Goal: Information Seeking & Learning: Check status

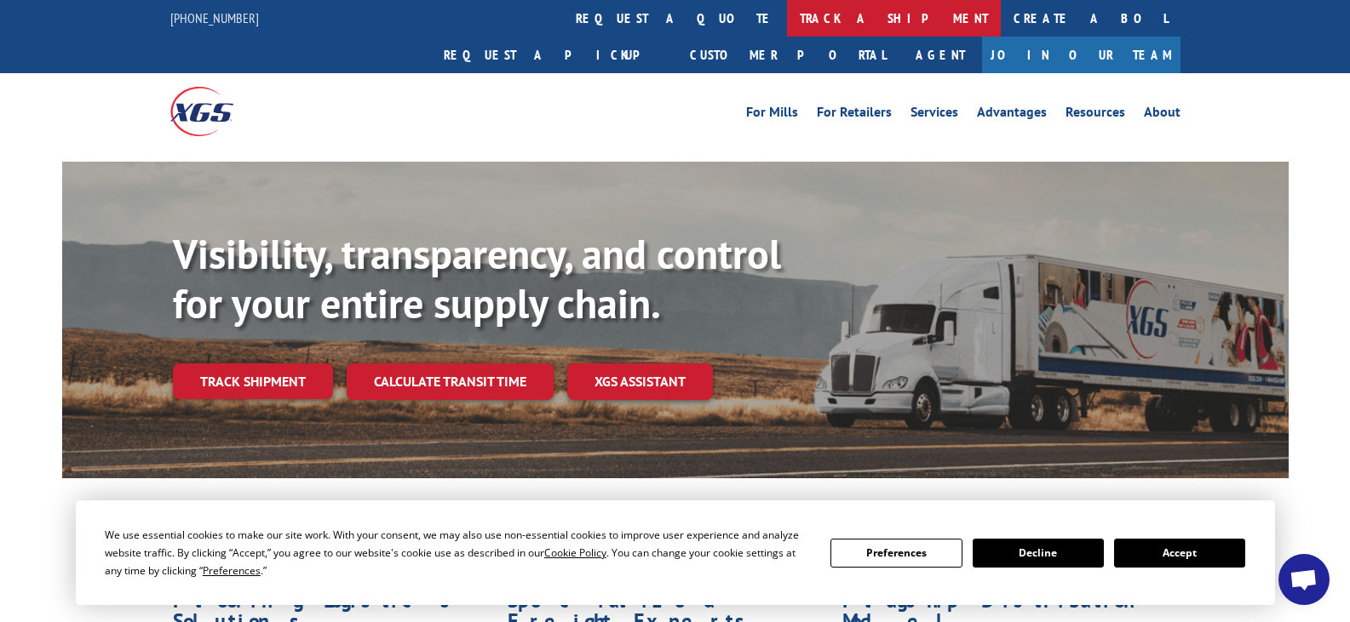
click at [787, 14] on link "track a shipment" at bounding box center [894, 18] width 214 height 37
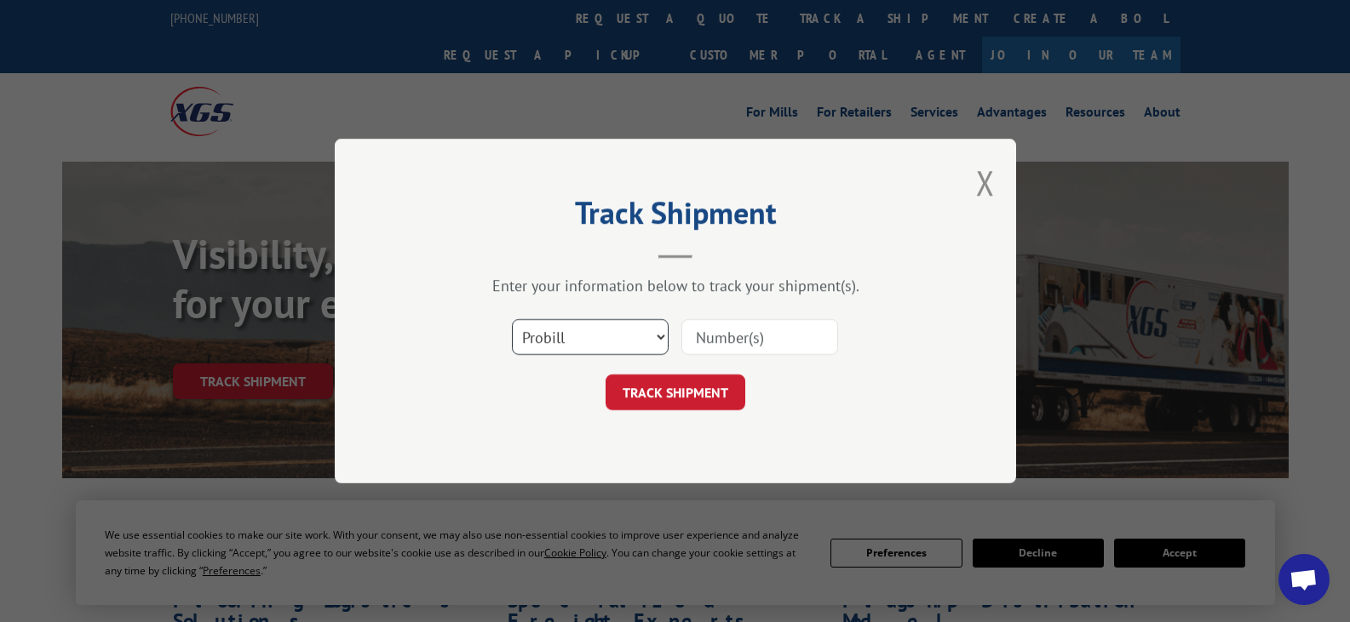
click at [657, 333] on select "Select category... Probill BOL PO" at bounding box center [590, 337] width 157 height 36
select select "bol"
click at [512, 319] on select "Select category... Probill BOL PO" at bounding box center [590, 337] width 157 height 36
click at [727, 333] on input at bounding box center [759, 337] width 157 height 36
type input "1346886"
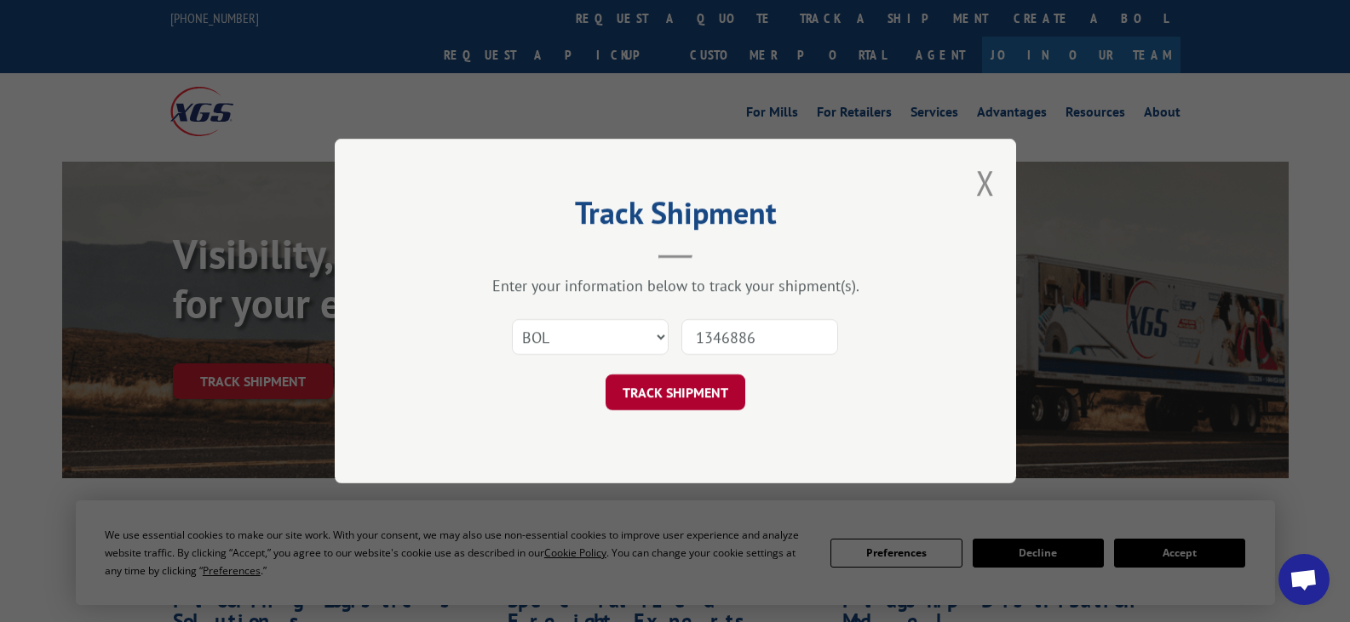
click at [697, 392] on button "TRACK SHIPMENT" at bounding box center [675, 393] width 140 height 36
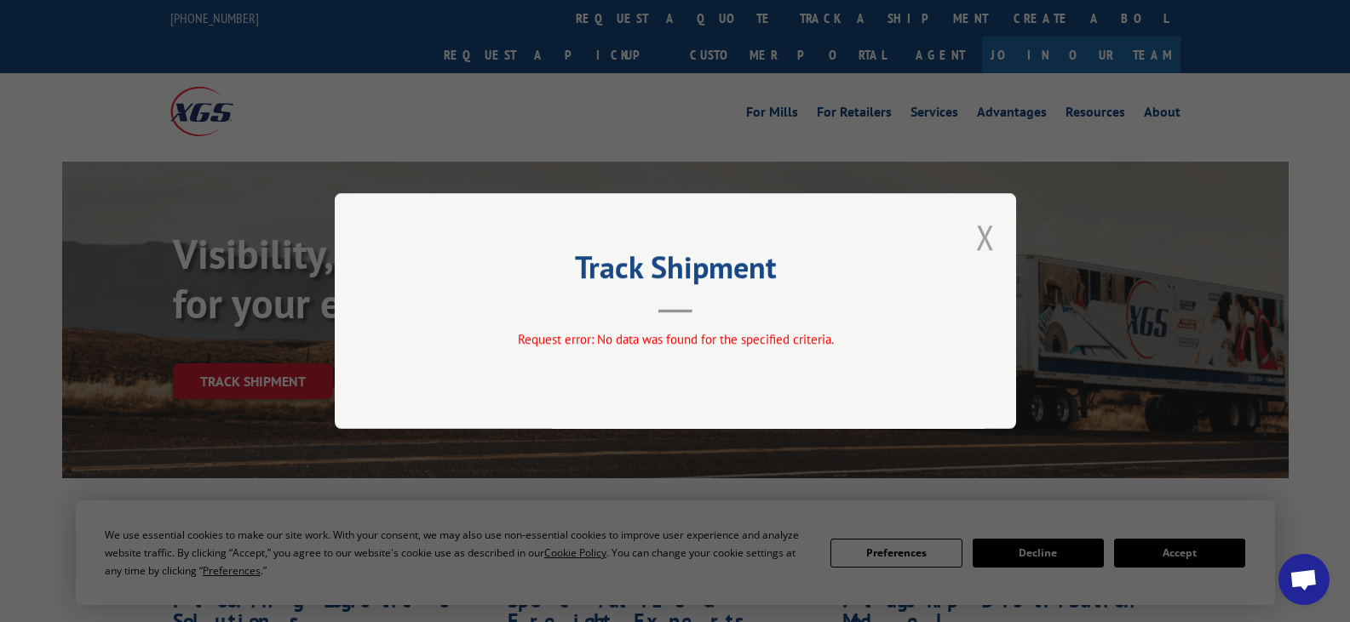
click at [986, 240] on button "Close modal" at bounding box center [985, 237] width 19 height 45
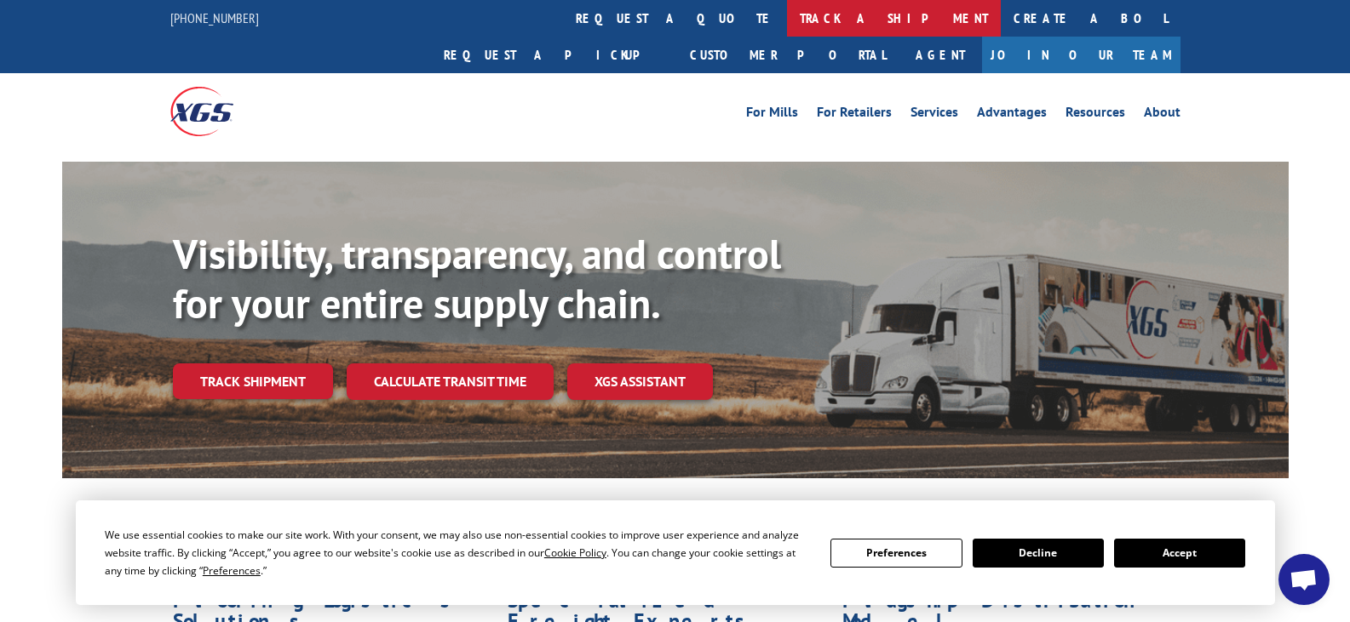
click at [787, 21] on link "track a shipment" at bounding box center [894, 18] width 214 height 37
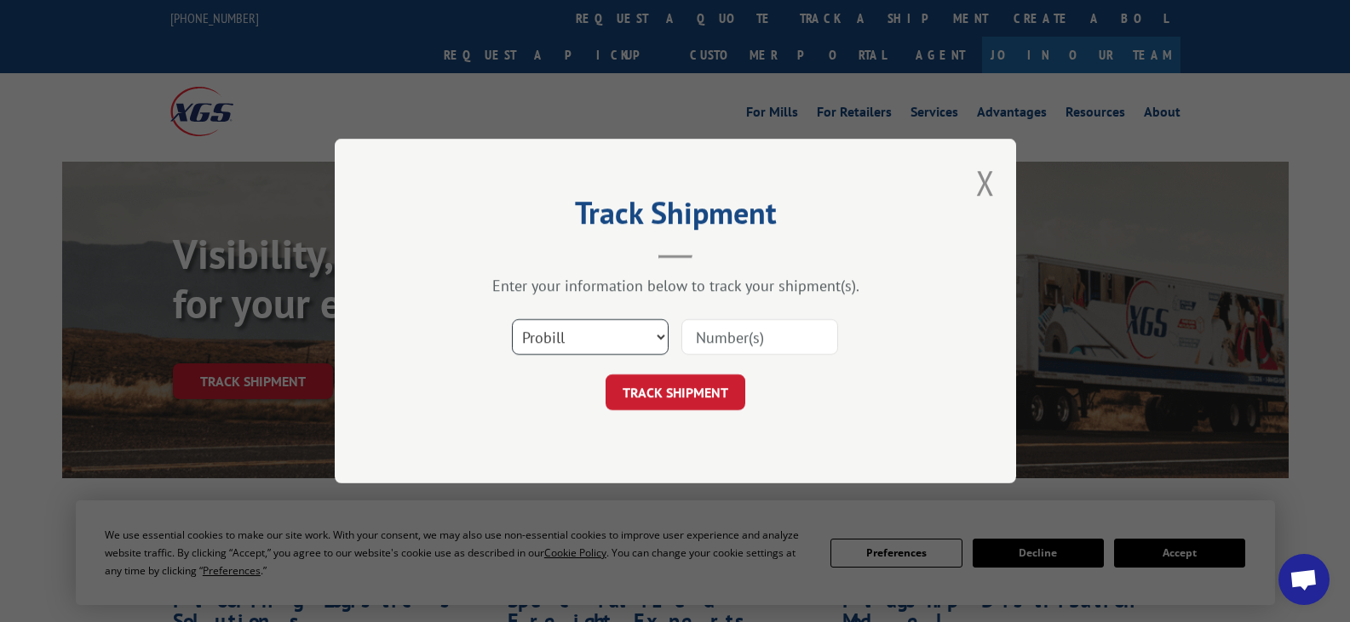
click at [656, 337] on select "Select category... Probill BOL PO" at bounding box center [590, 337] width 157 height 36
select select "po"
click at [512, 319] on select "Select category... Probill BOL PO" at bounding box center [590, 337] width 157 height 36
click at [733, 336] on input at bounding box center [759, 337] width 157 height 36
type input "525420"
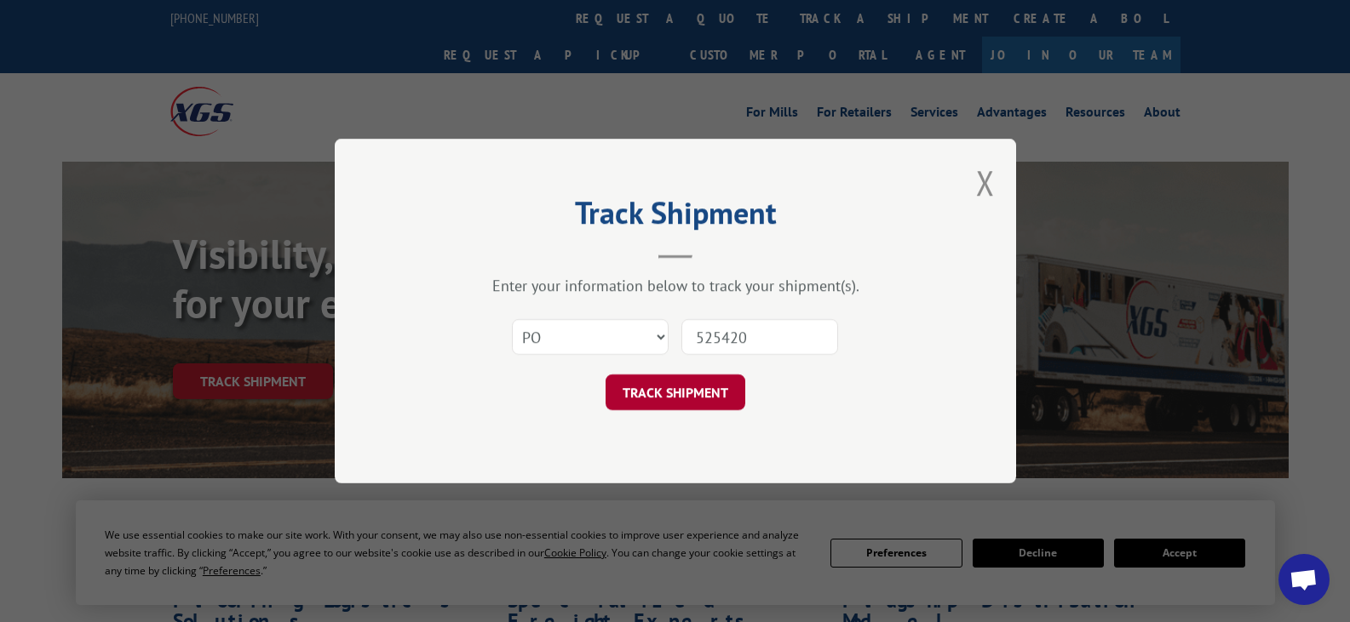
click at [679, 385] on button "TRACK SHIPMENT" at bounding box center [675, 393] width 140 height 36
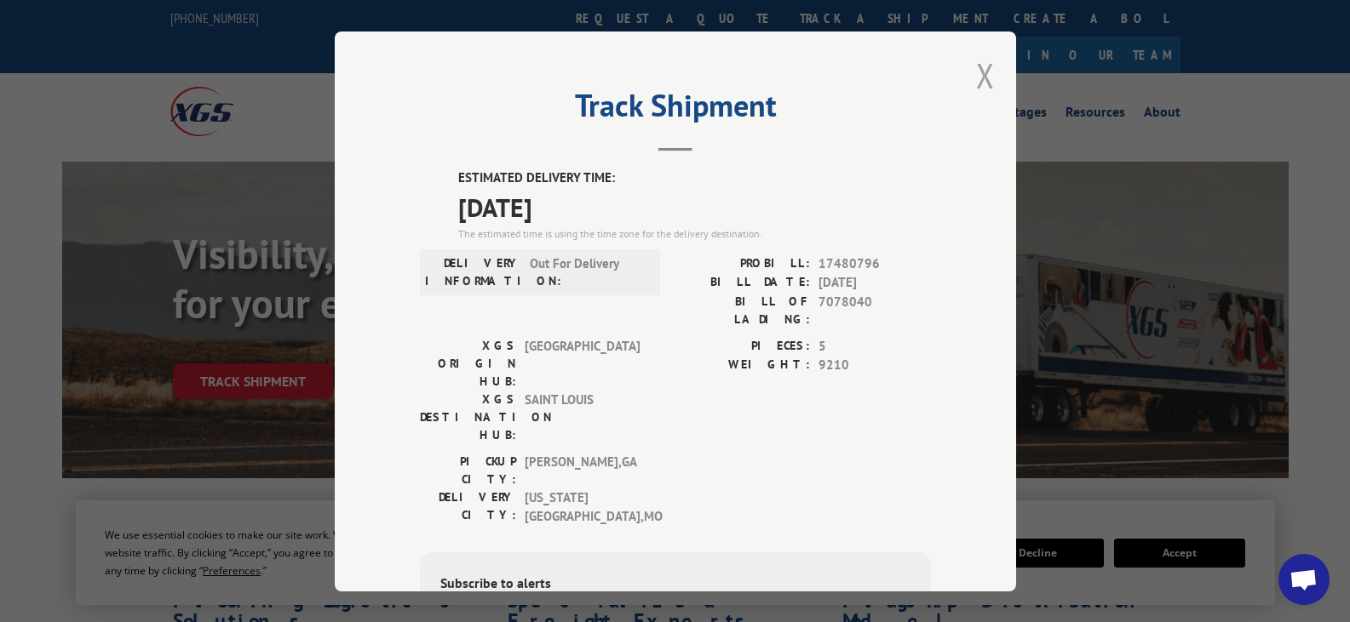
click at [976, 72] on button "Close modal" at bounding box center [985, 75] width 19 height 45
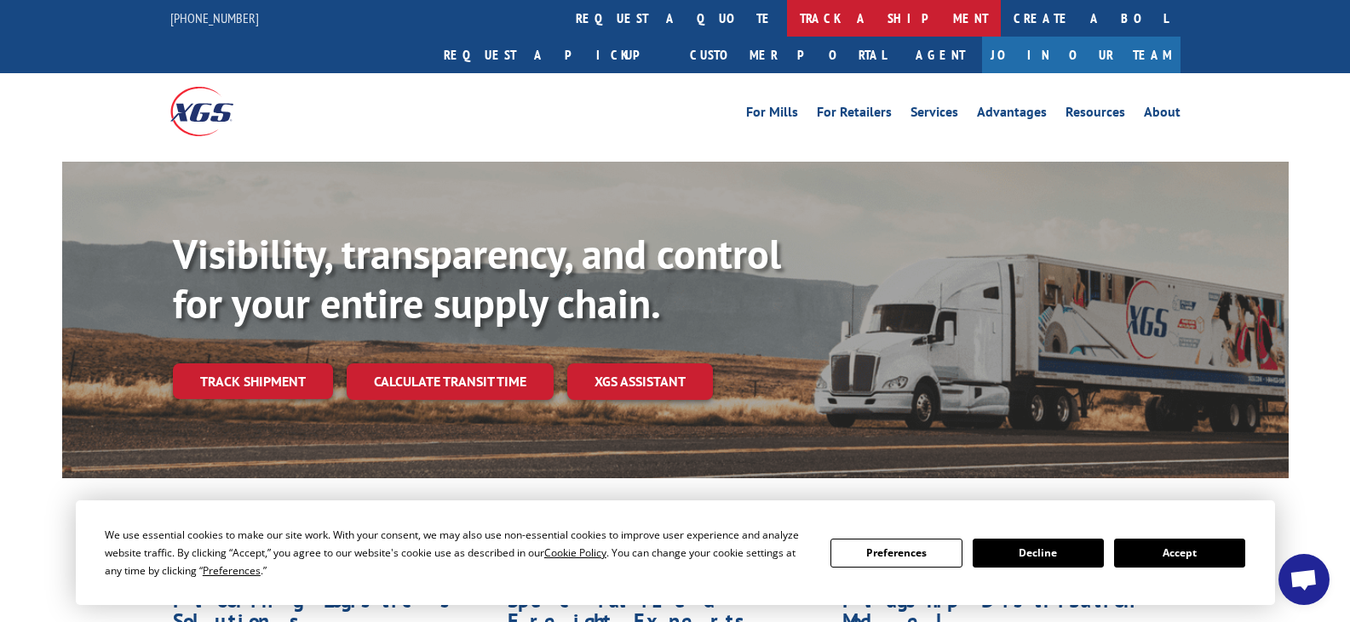
click at [787, 15] on link "track a shipment" at bounding box center [894, 18] width 214 height 37
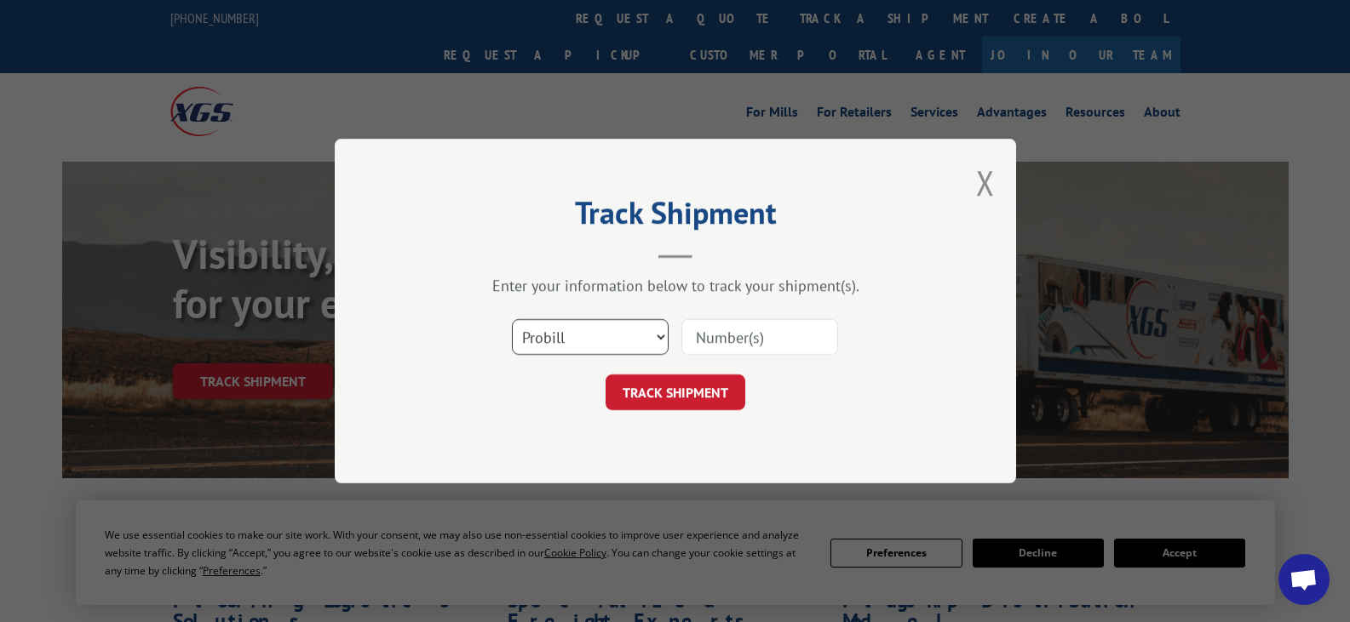
click at [653, 335] on select "Select category... Probill BOL PO" at bounding box center [590, 337] width 157 height 36
select select "bol"
click at [512, 319] on select "Select category... Probill BOL PO" at bounding box center [590, 337] width 157 height 36
click at [770, 341] on input at bounding box center [759, 337] width 157 height 36
type input "483099"
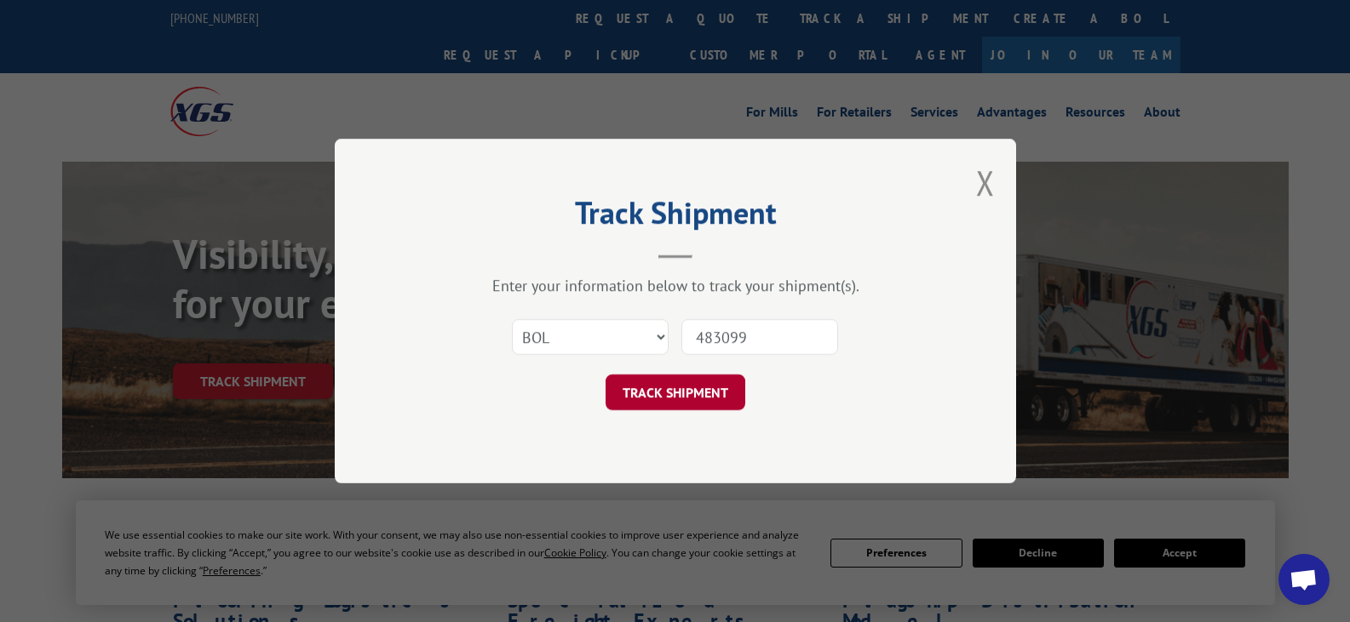
click at [708, 389] on button "TRACK SHIPMENT" at bounding box center [675, 393] width 140 height 36
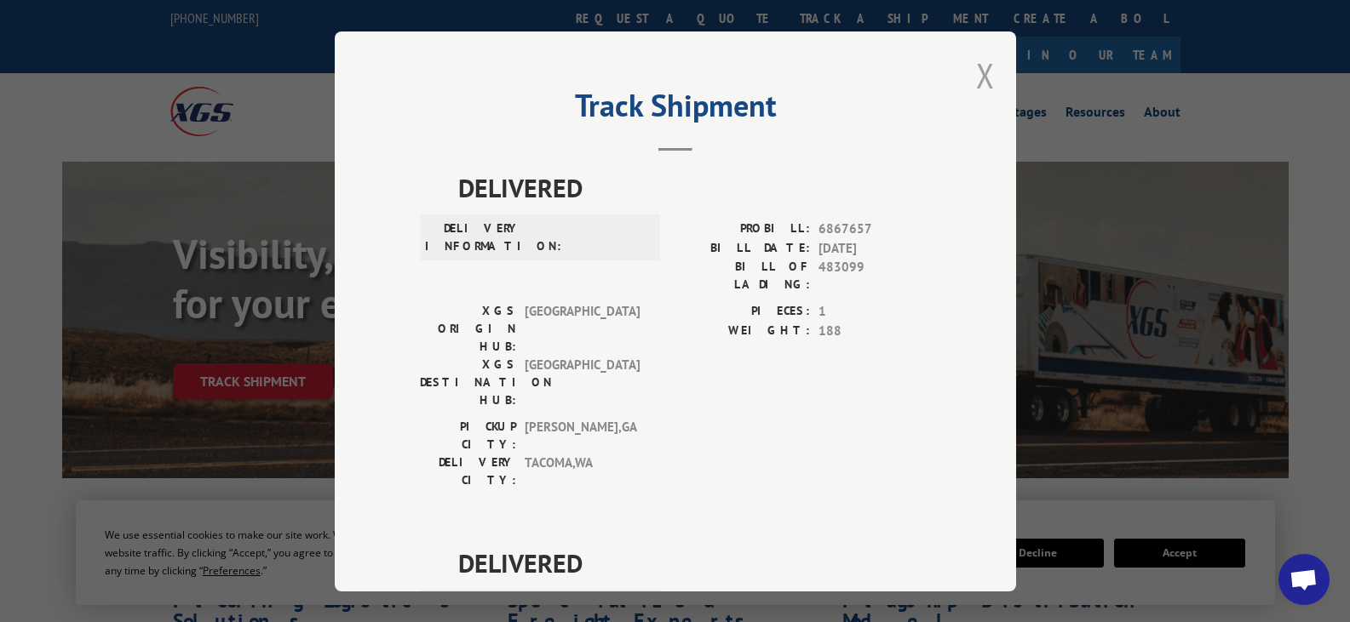
click at [979, 72] on button "Close modal" at bounding box center [985, 75] width 19 height 45
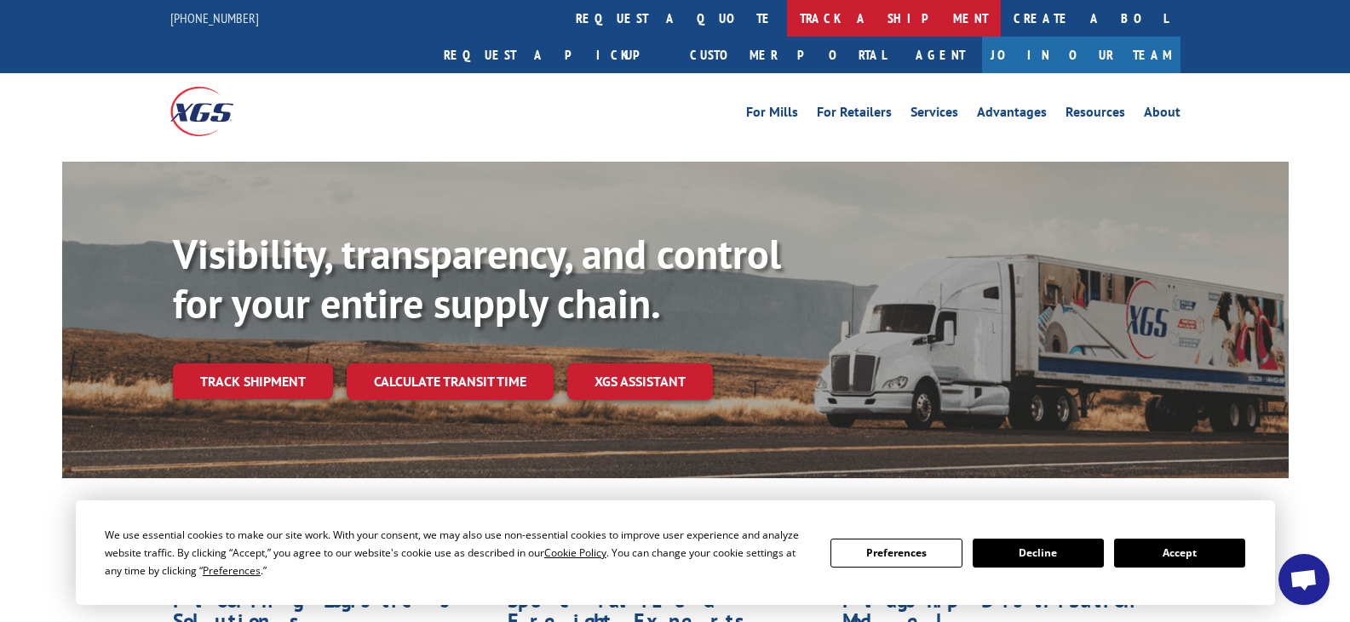
click at [787, 16] on link "track a shipment" at bounding box center [894, 18] width 214 height 37
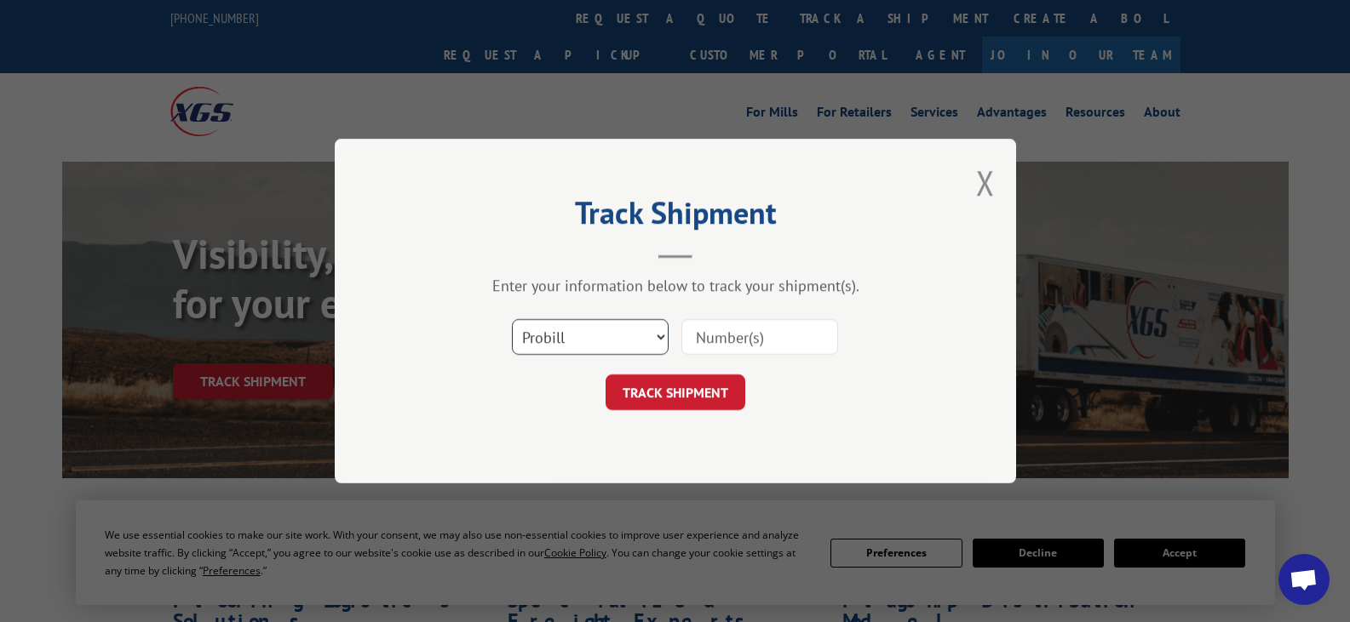
click at [656, 342] on select "Select category... Probill BOL PO" at bounding box center [590, 337] width 157 height 36
select select "bol"
click at [512, 319] on select "Select category... Probill BOL PO" at bounding box center [590, 337] width 157 height 36
click at [765, 341] on input at bounding box center [759, 337] width 157 height 36
type input "1340295"
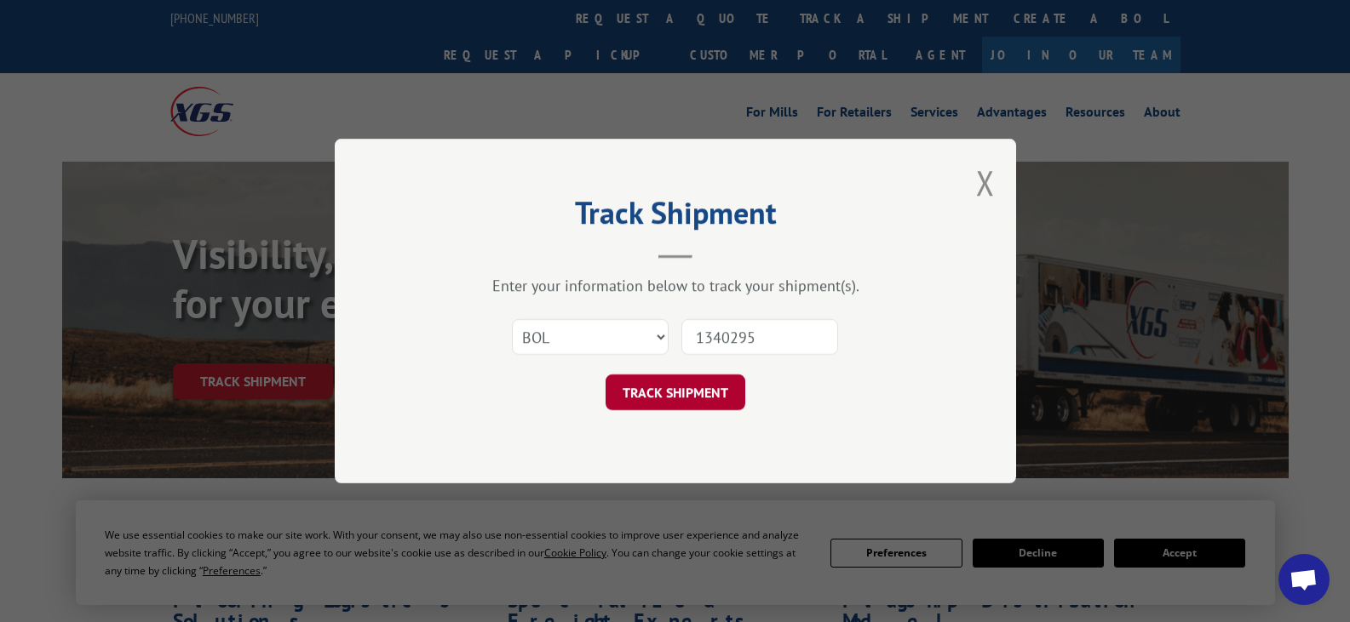
click at [699, 387] on button "TRACK SHIPMENT" at bounding box center [675, 393] width 140 height 36
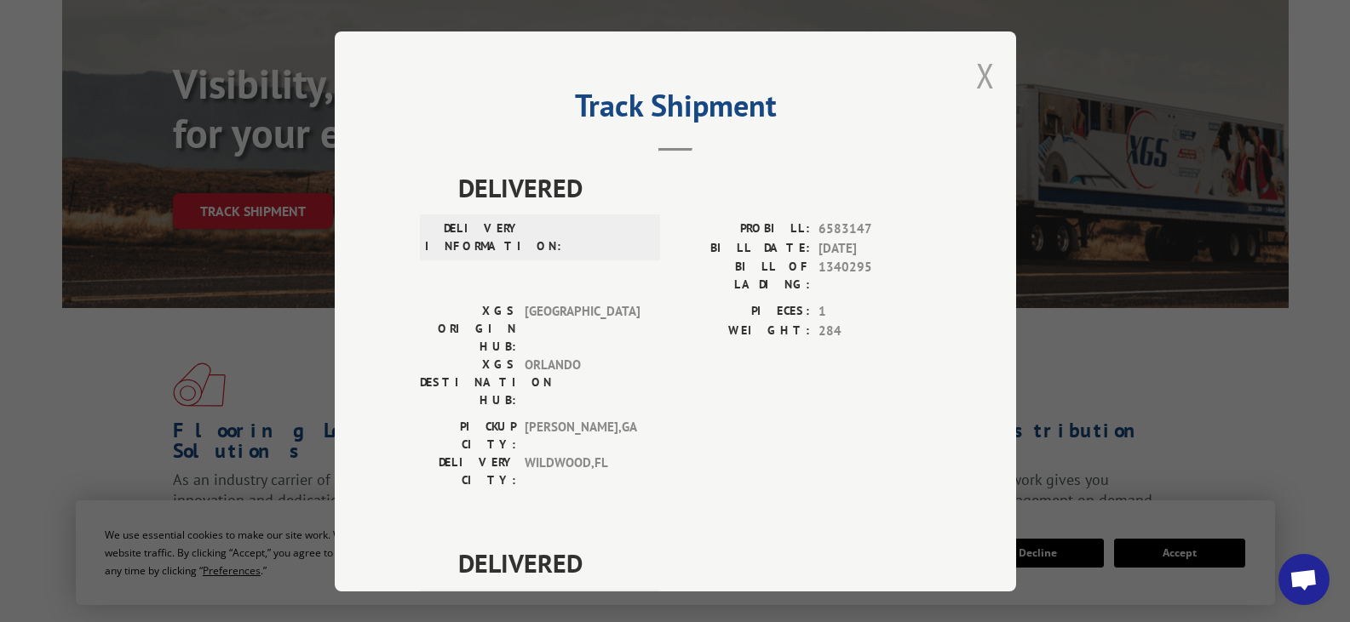
click at [976, 72] on button "Close modal" at bounding box center [985, 75] width 19 height 45
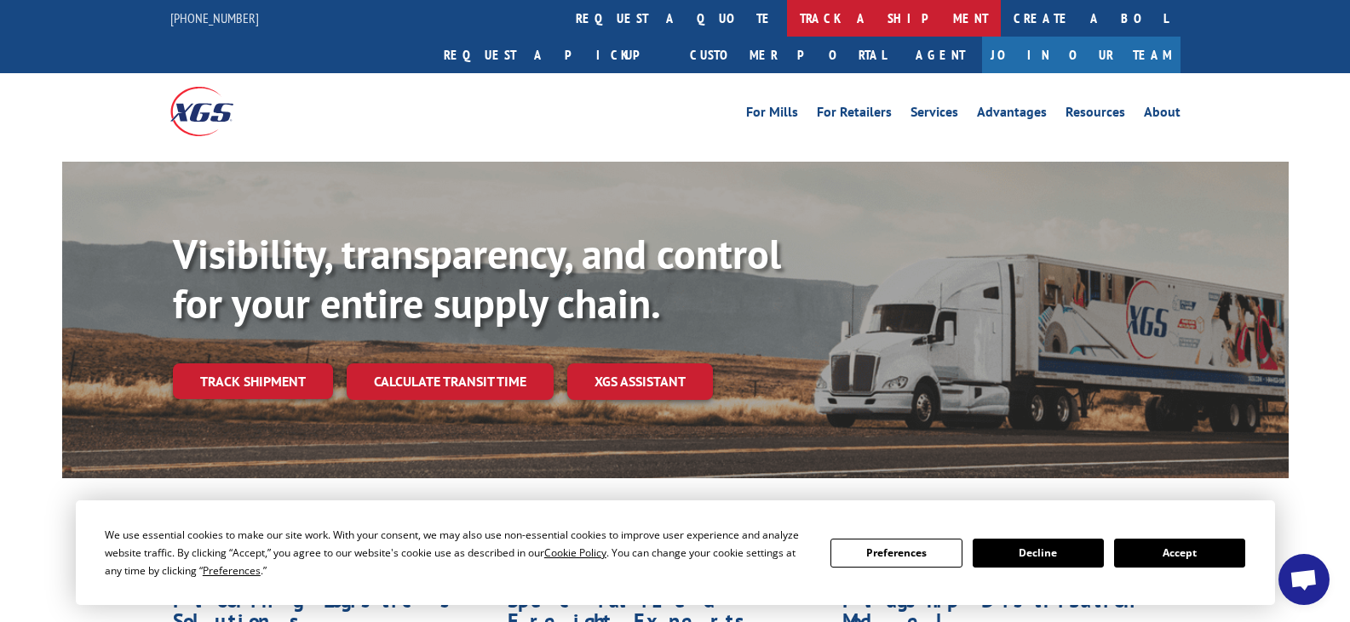
click at [787, 18] on link "track a shipment" at bounding box center [894, 18] width 214 height 37
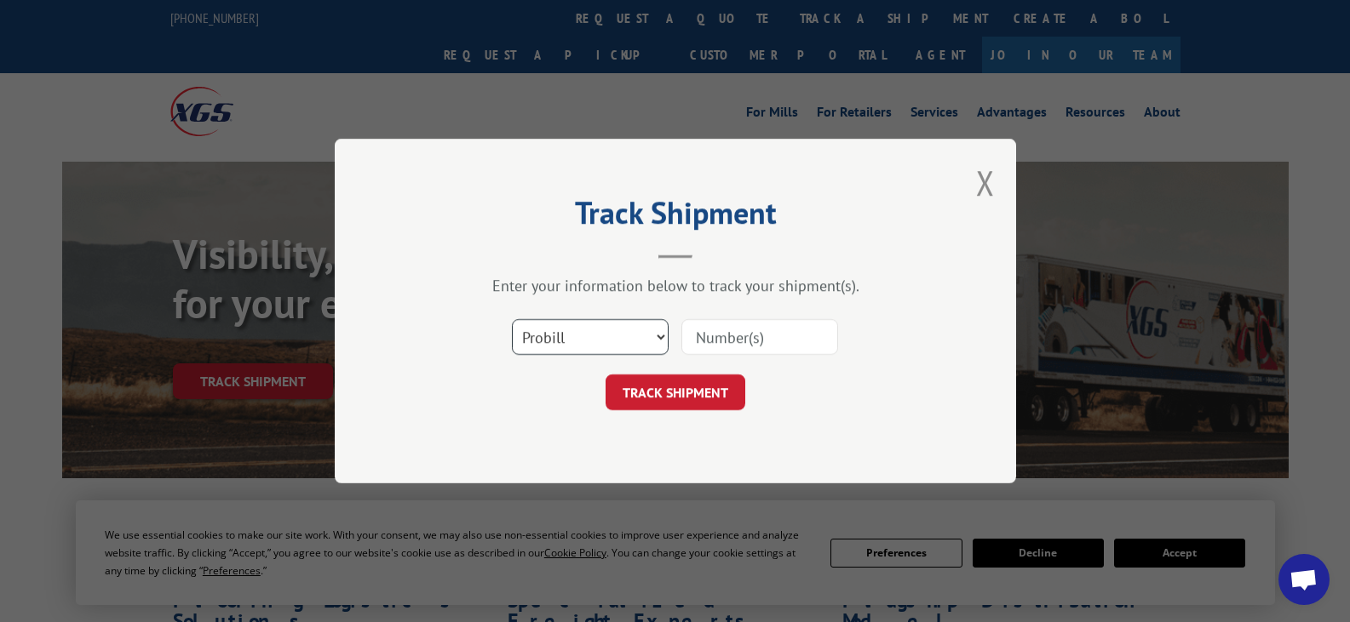
click at [661, 329] on select "Select category... Probill BOL PO" at bounding box center [590, 337] width 157 height 36
select select "bol"
click at [512, 319] on select "Select category... Probill BOL PO" at bounding box center [590, 337] width 157 height 36
click at [773, 341] on input at bounding box center [759, 337] width 157 height 36
type input "7079771"
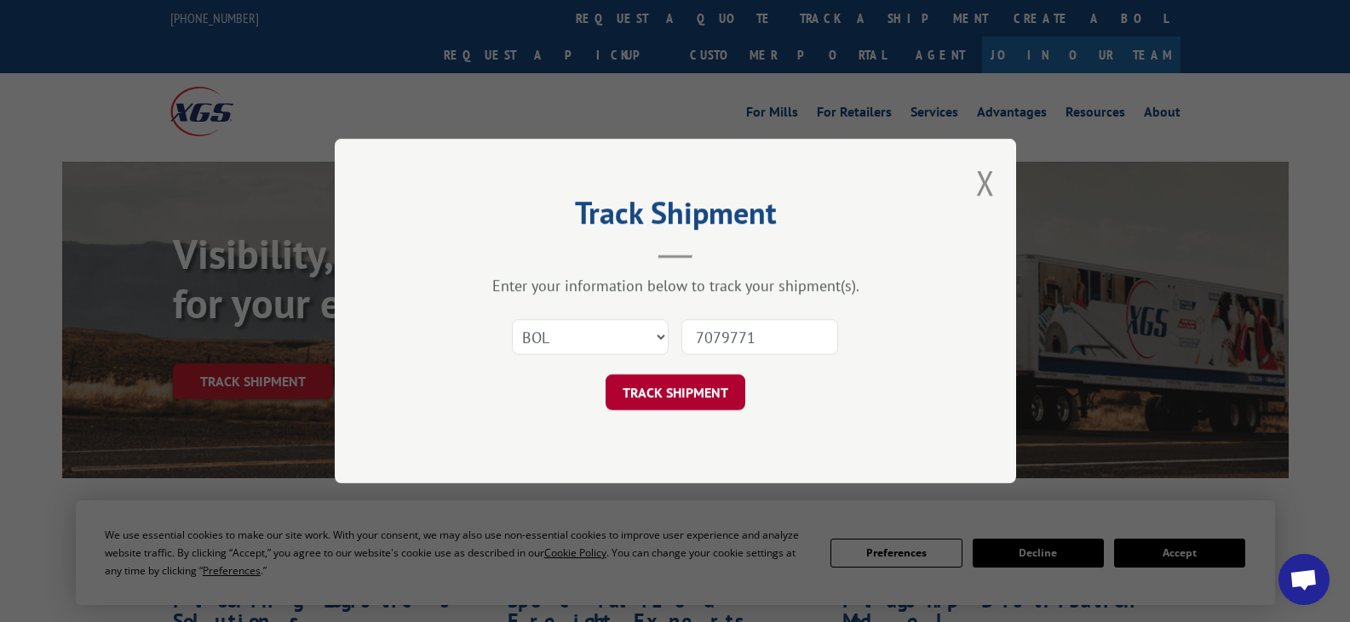
click at [687, 404] on button "TRACK SHIPMENT" at bounding box center [675, 393] width 140 height 36
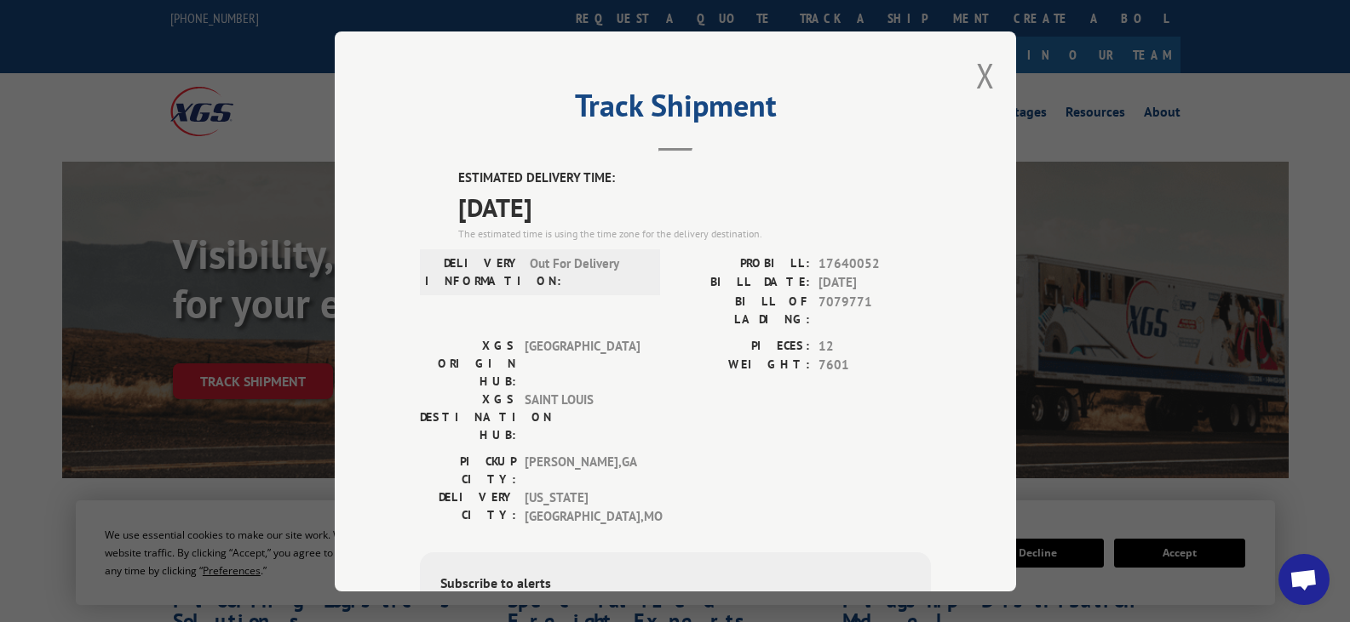
click at [966, 84] on div "Track Shipment ESTIMATED DELIVERY TIME: [DATE] The estimated time is using the …" at bounding box center [675, 312] width 681 height 560
click at [976, 87] on button "Close modal" at bounding box center [985, 75] width 19 height 45
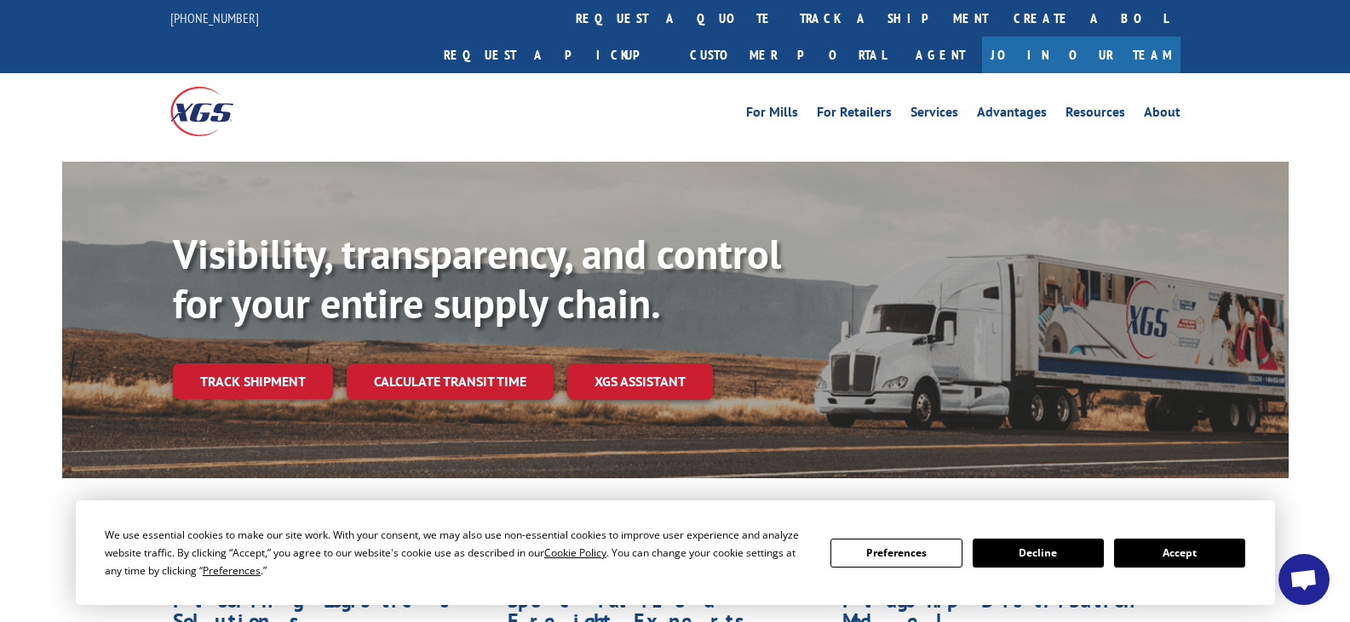
click at [787, 24] on link "track a shipment" at bounding box center [894, 18] width 214 height 37
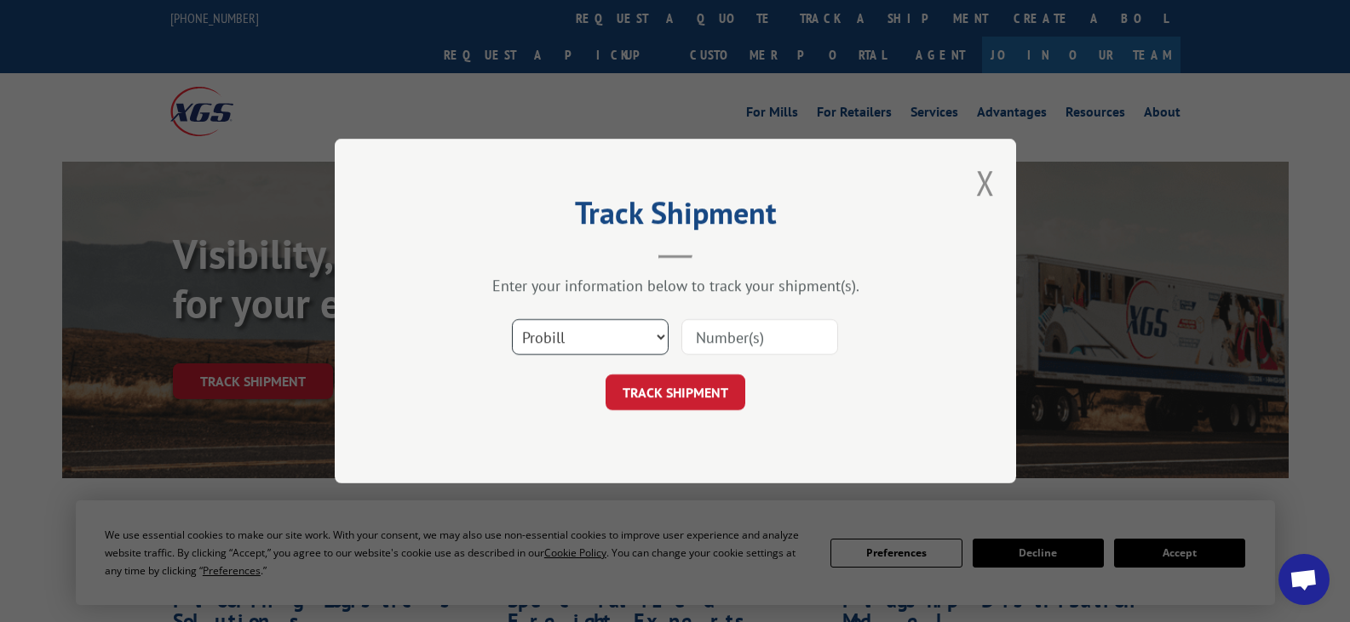
click at [638, 336] on select "Select category... Probill BOL PO" at bounding box center [590, 337] width 157 height 36
select select "po"
click at [512, 319] on select "Select category... Probill BOL PO" at bounding box center [590, 337] width 157 height 36
click at [721, 339] on input at bounding box center [759, 337] width 157 height 36
type input "525407"
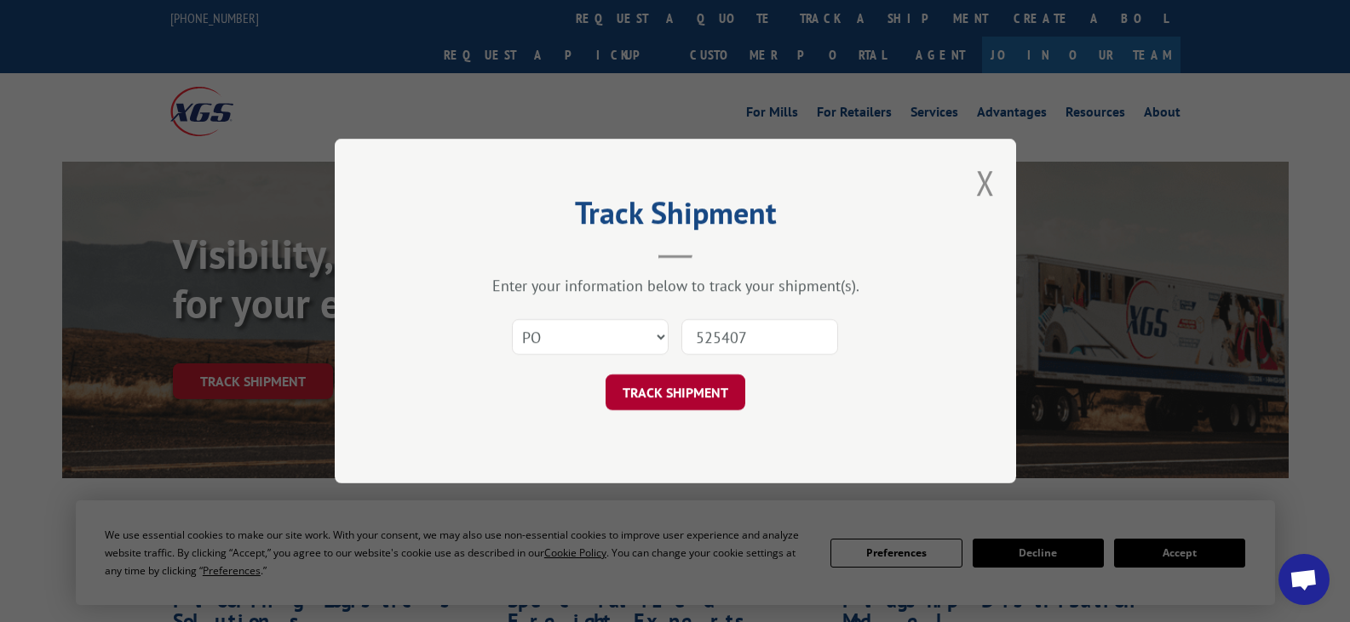
click at [658, 404] on button "TRACK SHIPMENT" at bounding box center [675, 393] width 140 height 36
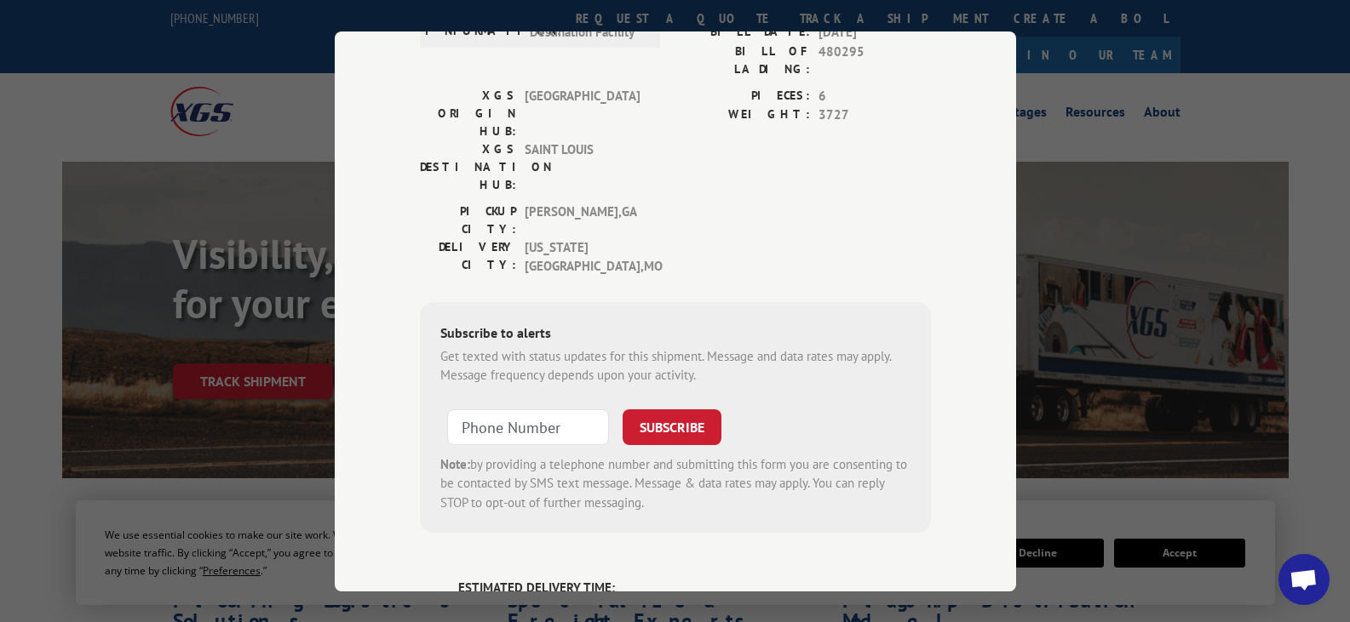
scroll to position [2805, 0]
